Goal: Task Accomplishment & Management: Use online tool/utility

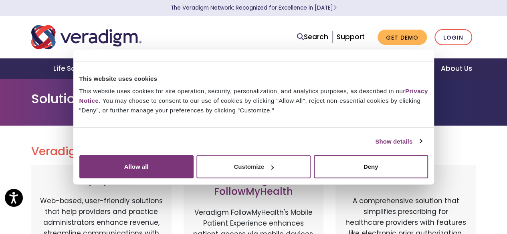
click at [311, 179] on button "Customize" at bounding box center [253, 166] width 114 height 23
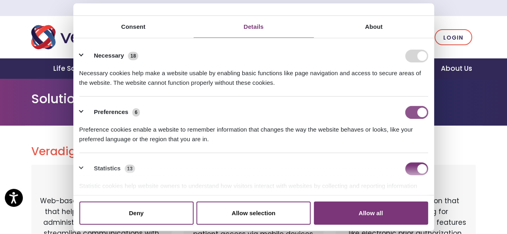
click at [405, 119] on input "Preferences" at bounding box center [416, 112] width 23 height 13
checkbox input "false"
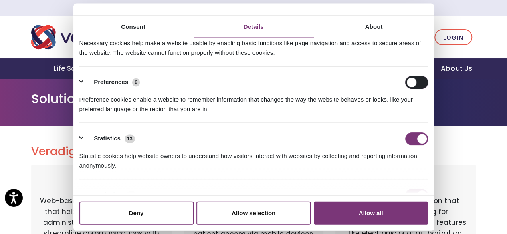
scroll to position [80, 0]
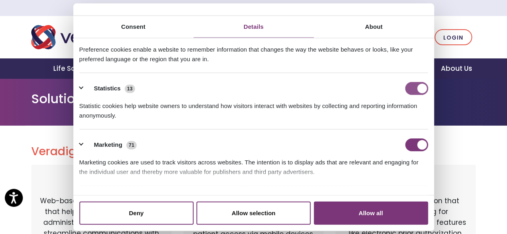
click at [410, 95] on input "Statistics" at bounding box center [416, 88] width 23 height 13
checkbox input "false"
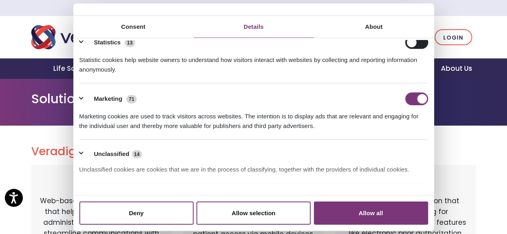
scroll to position [160, 0]
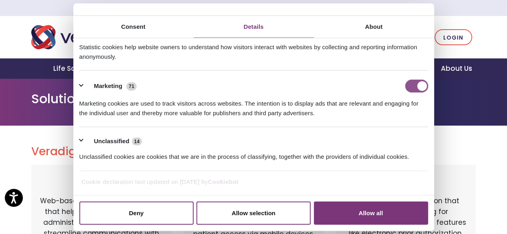
click at [411, 88] on input "Marketing" at bounding box center [416, 86] width 23 height 13
checkbox input "false"
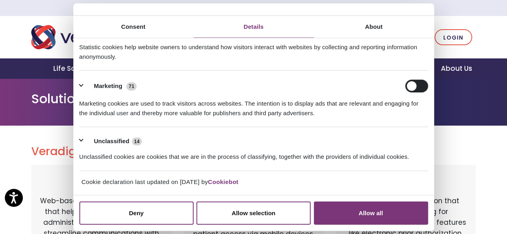
click at [81, 100] on ul "Necessary 18 Necessary cookies help make a website usable by enabling basic fun…" at bounding box center [253, 36] width 356 height 270
click at [83, 136] on button "Unclassified 14" at bounding box center [113, 141] width 68 height 10
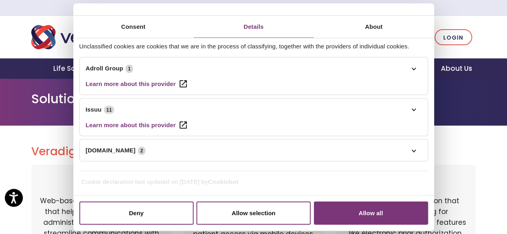
scroll to position [338, 0]
click at [246, 202] on button "Allow selection" at bounding box center [253, 213] width 114 height 23
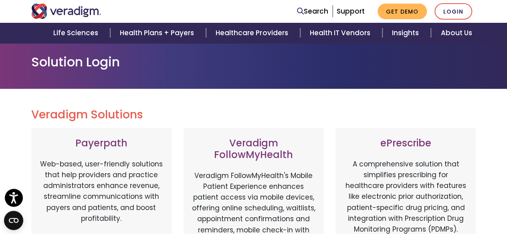
scroll to position [160, 0]
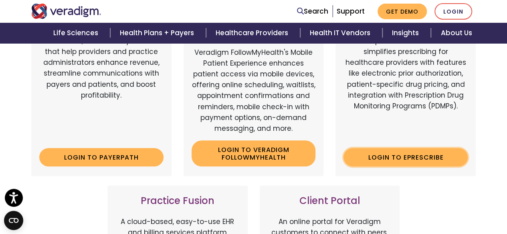
click at [404, 159] on link "Login to ePrescribe" at bounding box center [405, 157] width 124 height 18
